Goal: Find specific page/section

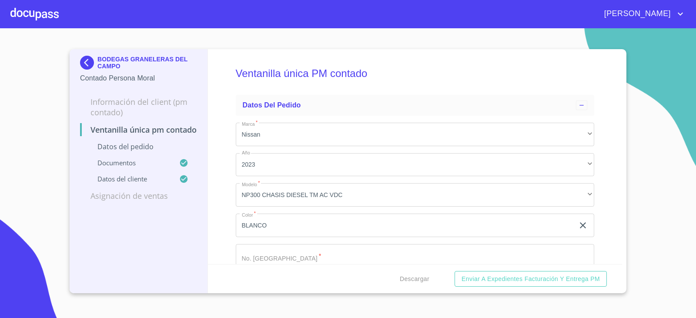
scroll to position [305, 0]
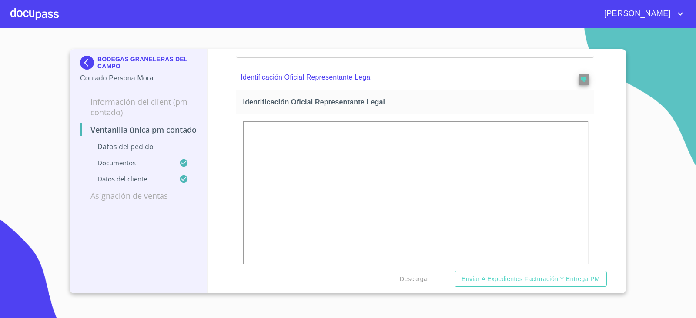
click at [88, 61] on img at bounding box center [88, 63] width 17 height 14
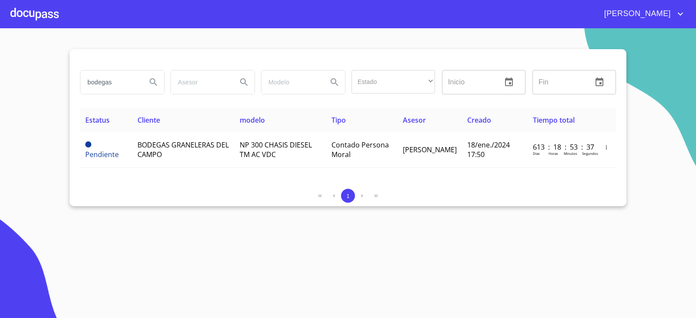
click at [157, 77] on button "Search" at bounding box center [153, 82] width 21 height 21
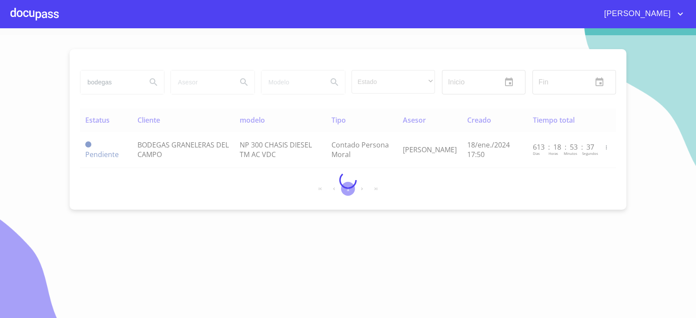
click at [112, 80] on div at bounding box center [348, 180] width 696 height 290
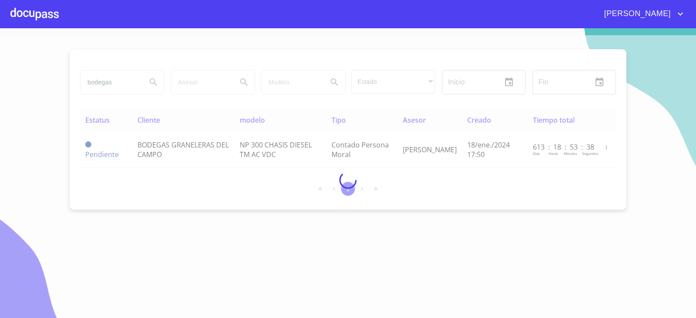
click at [111, 80] on div at bounding box center [348, 180] width 696 height 290
click at [110, 80] on div at bounding box center [348, 180] width 696 height 290
click at [117, 81] on div at bounding box center [348, 180] width 696 height 290
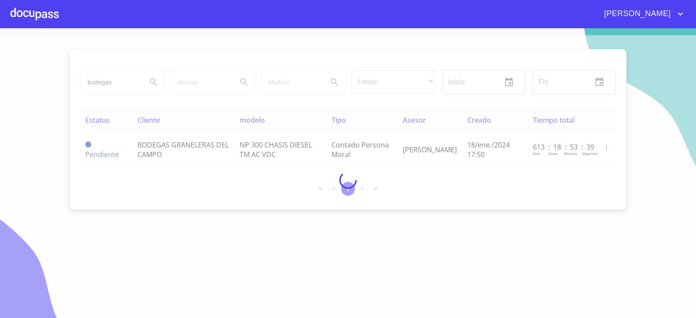
click at [117, 81] on div at bounding box center [348, 180] width 696 height 290
click at [116, 81] on div at bounding box center [348, 180] width 696 height 290
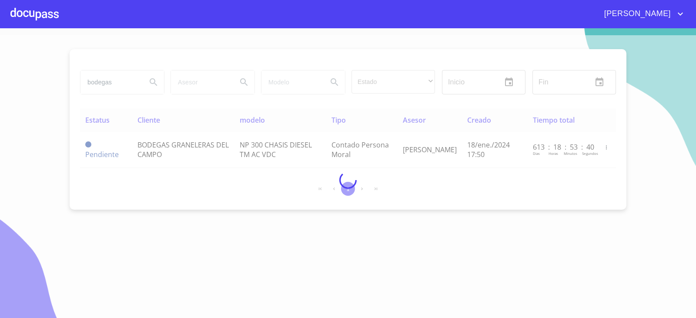
click at [116, 81] on div at bounding box center [348, 180] width 696 height 290
click at [117, 82] on div at bounding box center [348, 180] width 696 height 290
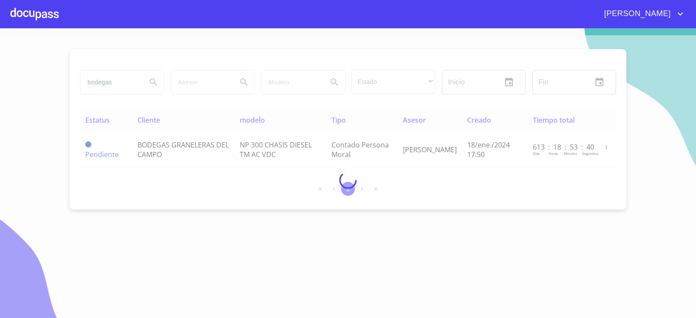
click at [117, 82] on div at bounding box center [348, 180] width 696 height 290
click at [119, 82] on div at bounding box center [348, 180] width 696 height 290
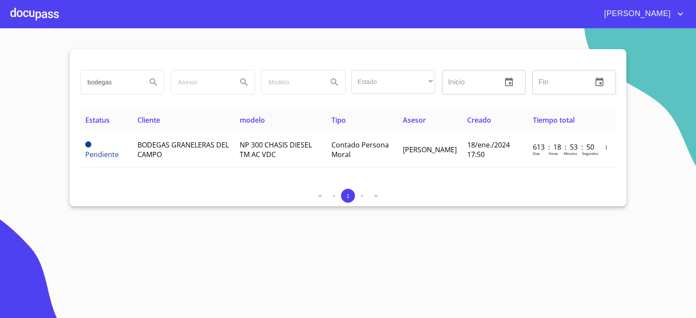
click at [119, 83] on input "bodegas" at bounding box center [109, 81] width 59 height 23
type input "ROMPE AUTOS"
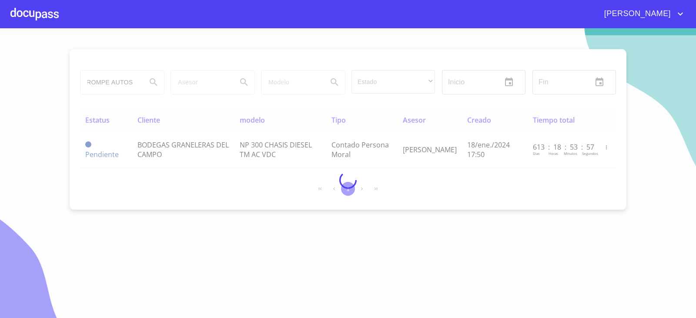
scroll to position [0, 0]
